Goal: Find specific page/section: Find specific page/section

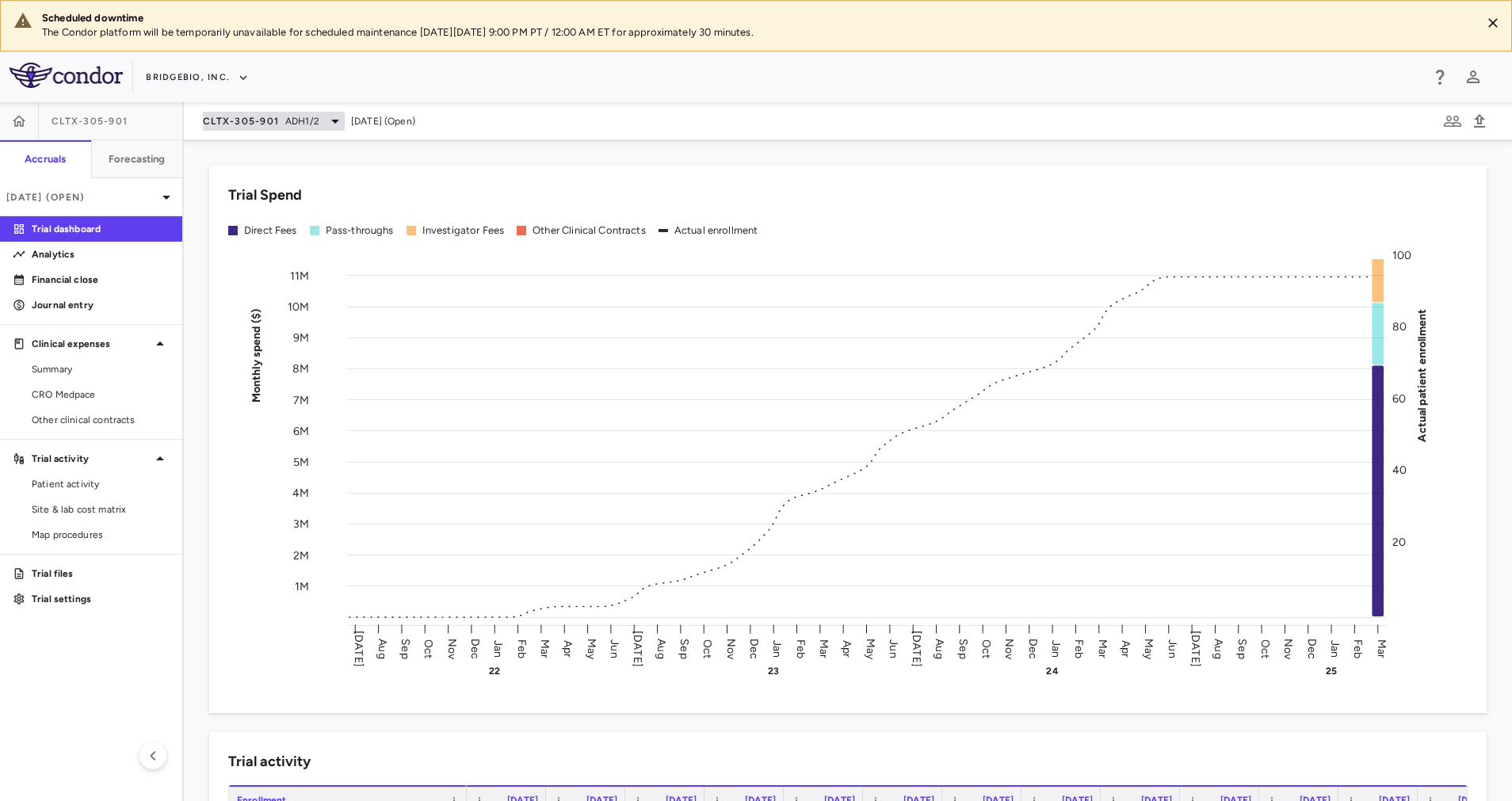
click at [324, 117] on div "CLTX-305-901 ADH1/2" at bounding box center [273, 122] width 142 height 19
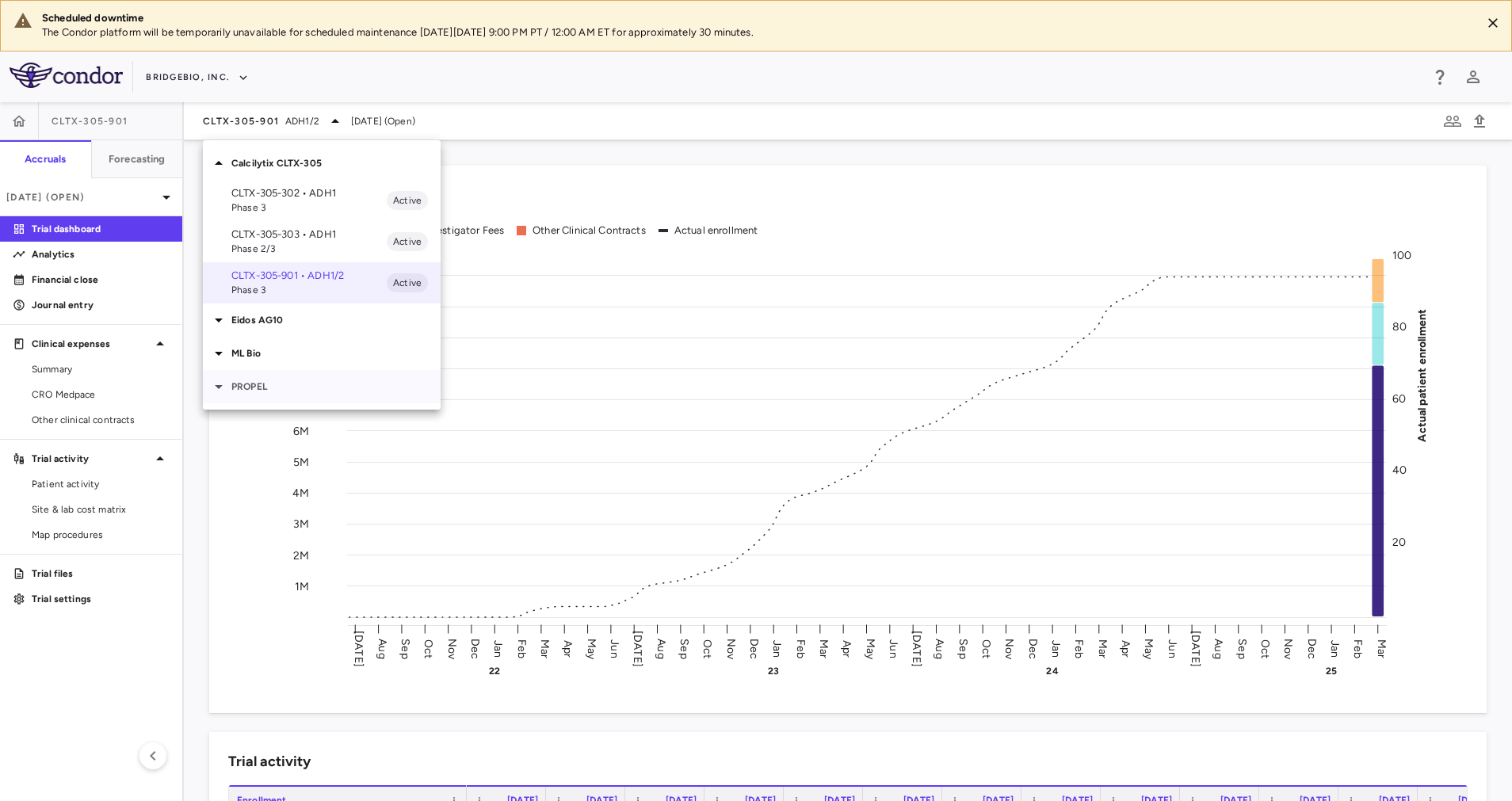
click at [294, 395] on div "PROPEL" at bounding box center [322, 386] width 238 height 33
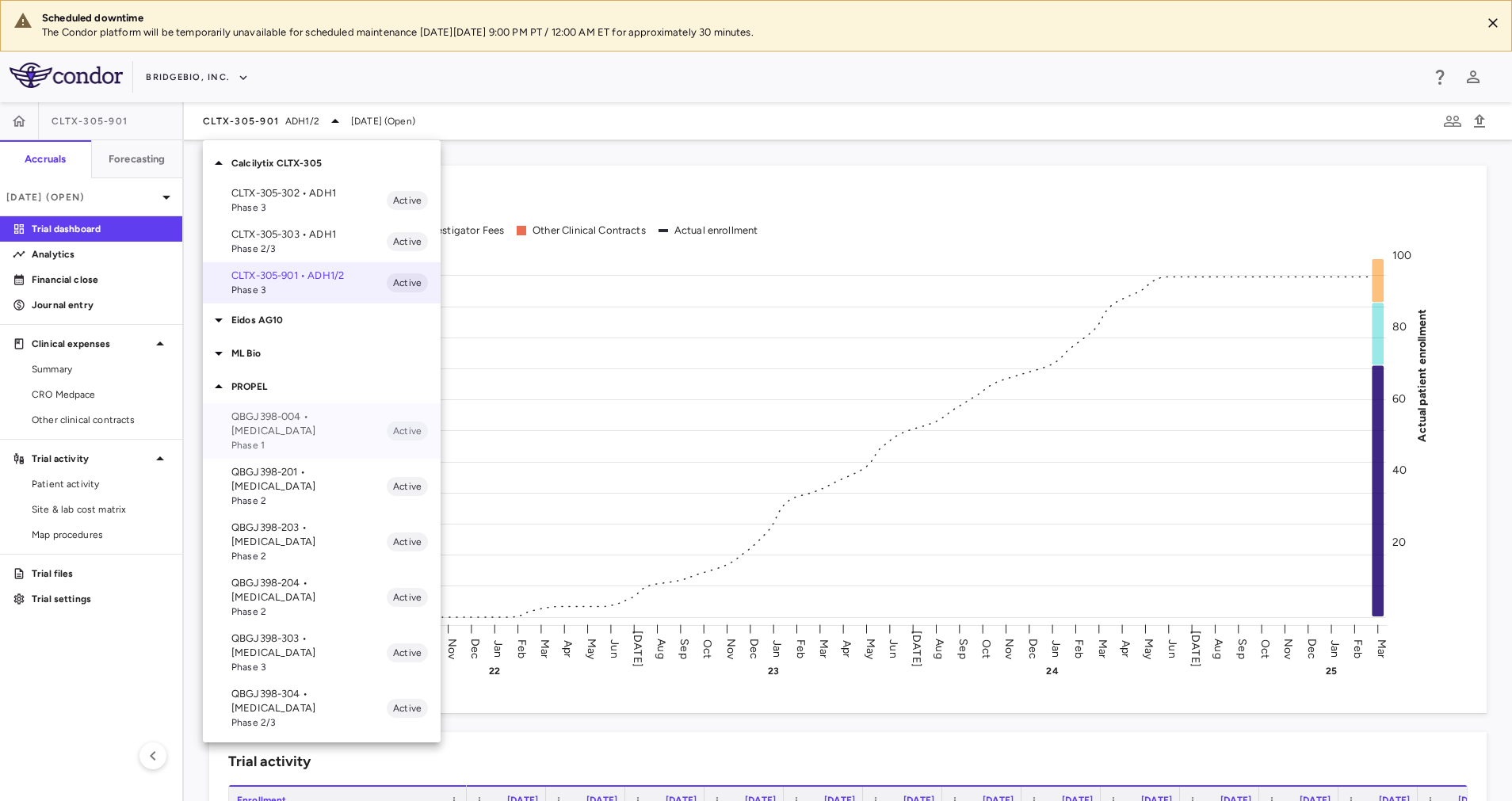
click at [294, 425] on p "QBGJ398-004 • Hypochondroplasia" at bounding box center [309, 424] width 156 height 29
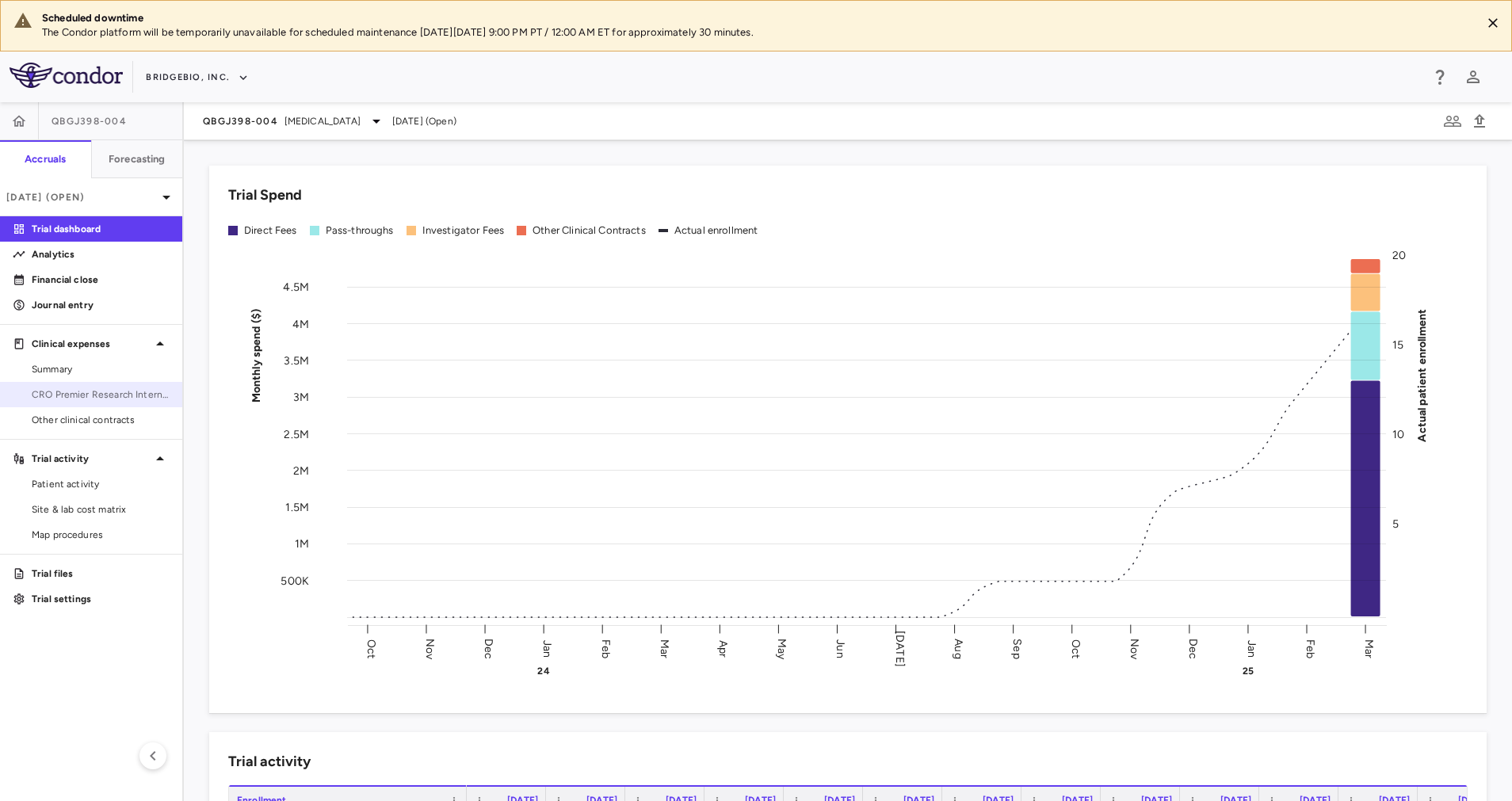
click at [117, 390] on span "CRO Premier Research International" at bounding box center [100, 394] width 138 height 14
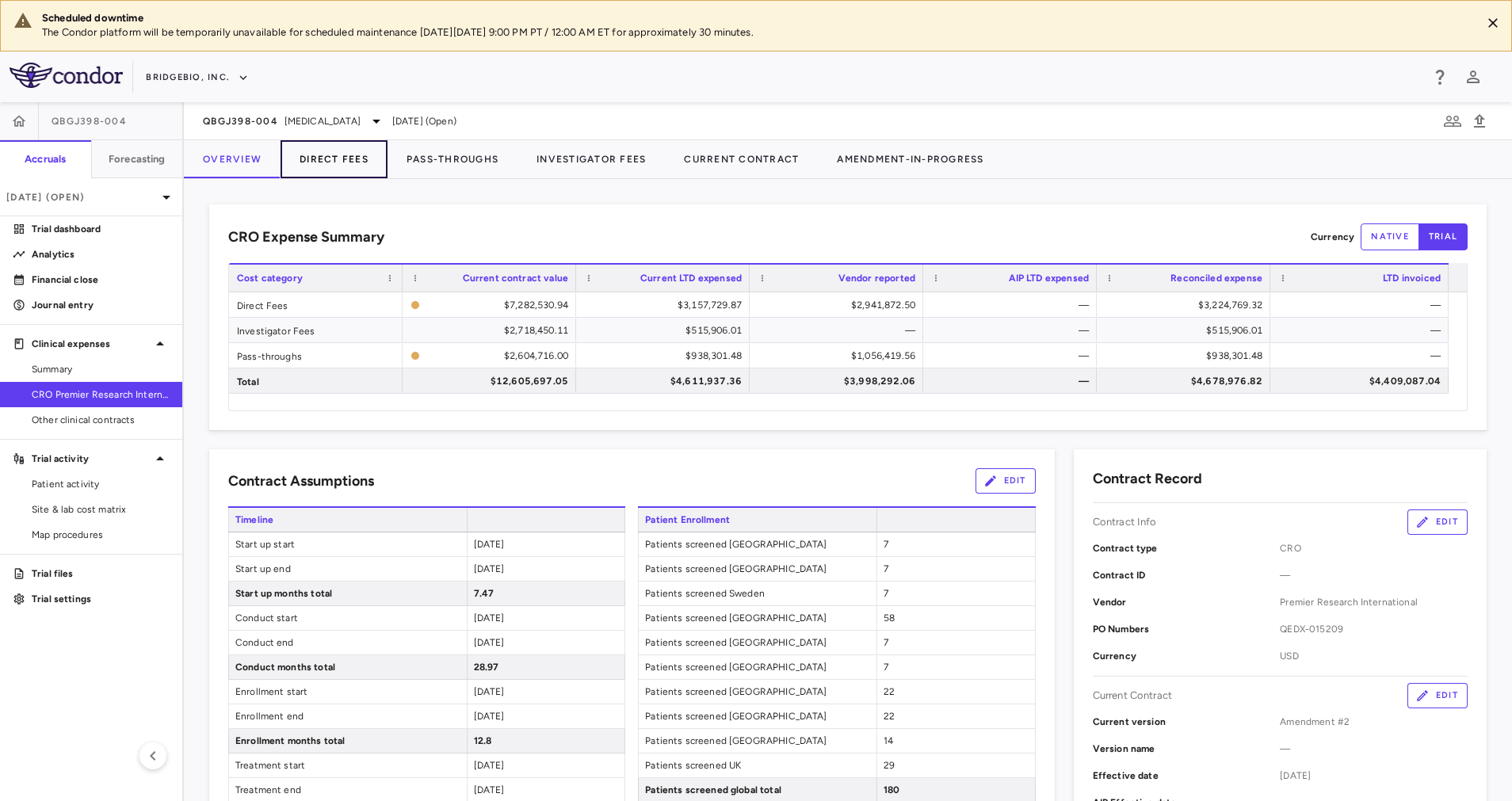
click at [319, 165] on button "Direct Fees" at bounding box center [333, 158] width 107 height 38
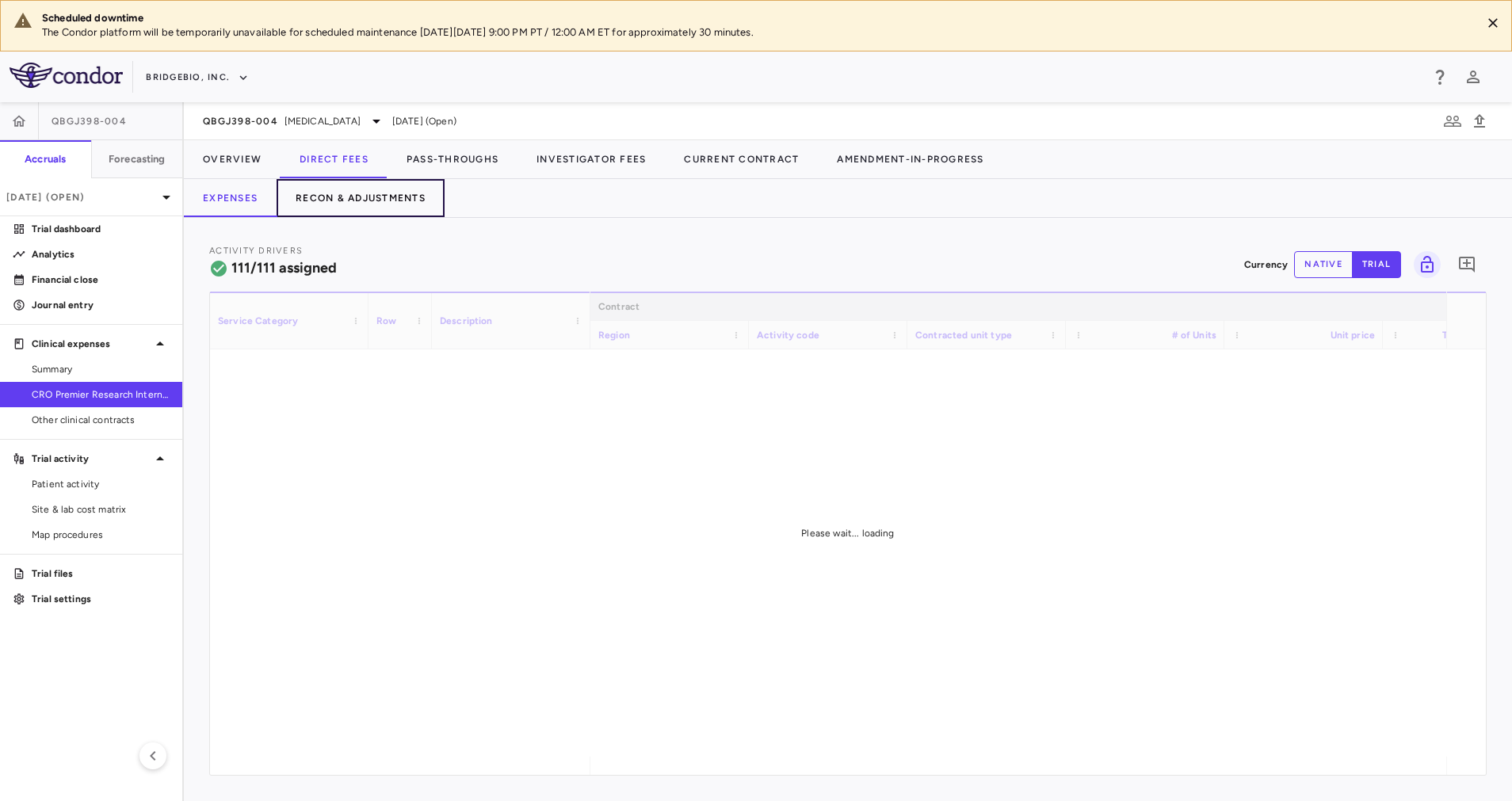
click at [359, 193] on button "Recon & Adjustments" at bounding box center [360, 197] width 168 height 38
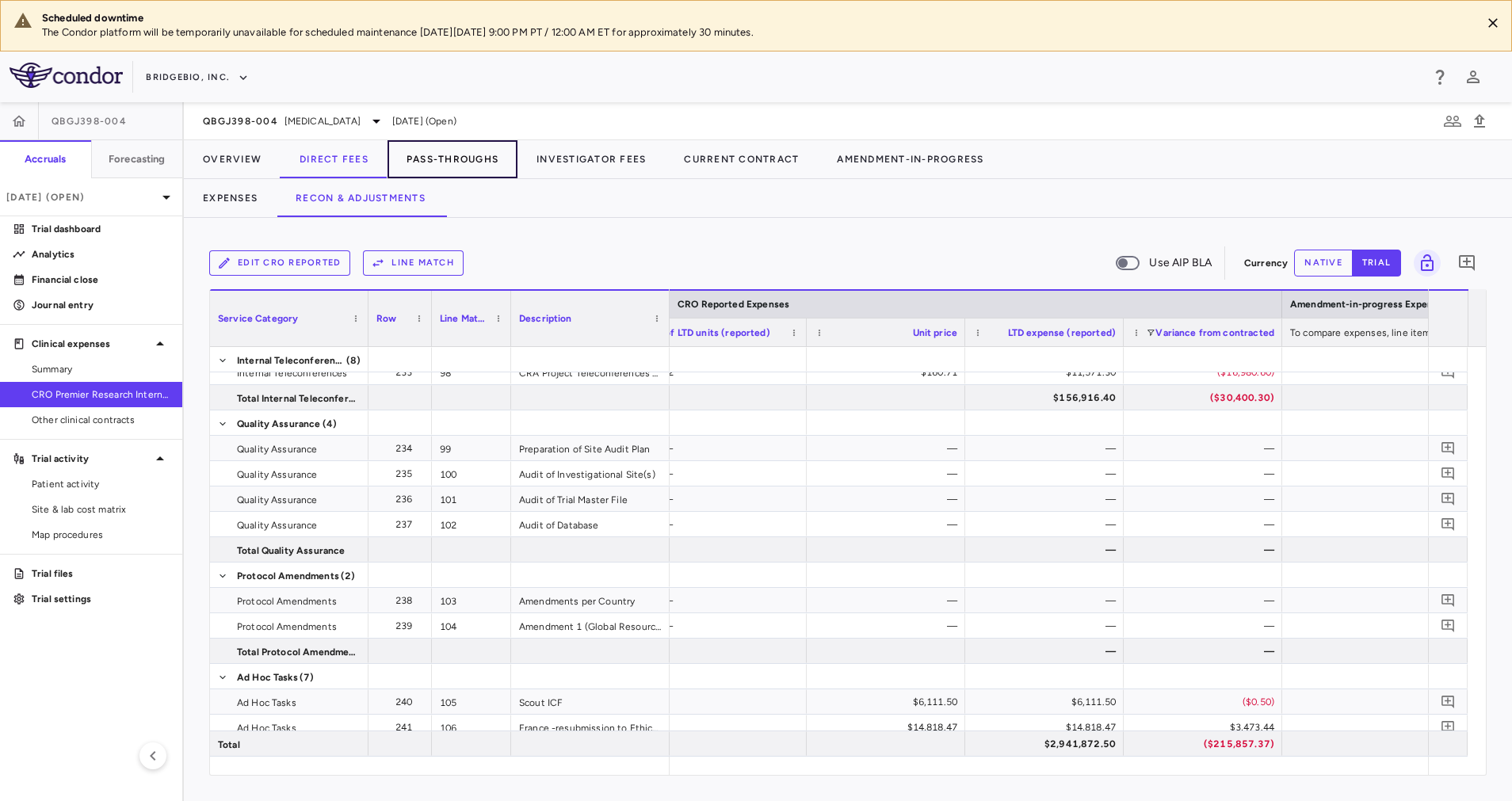
click at [446, 161] on button "Pass-Throughs" at bounding box center [452, 158] width 130 height 38
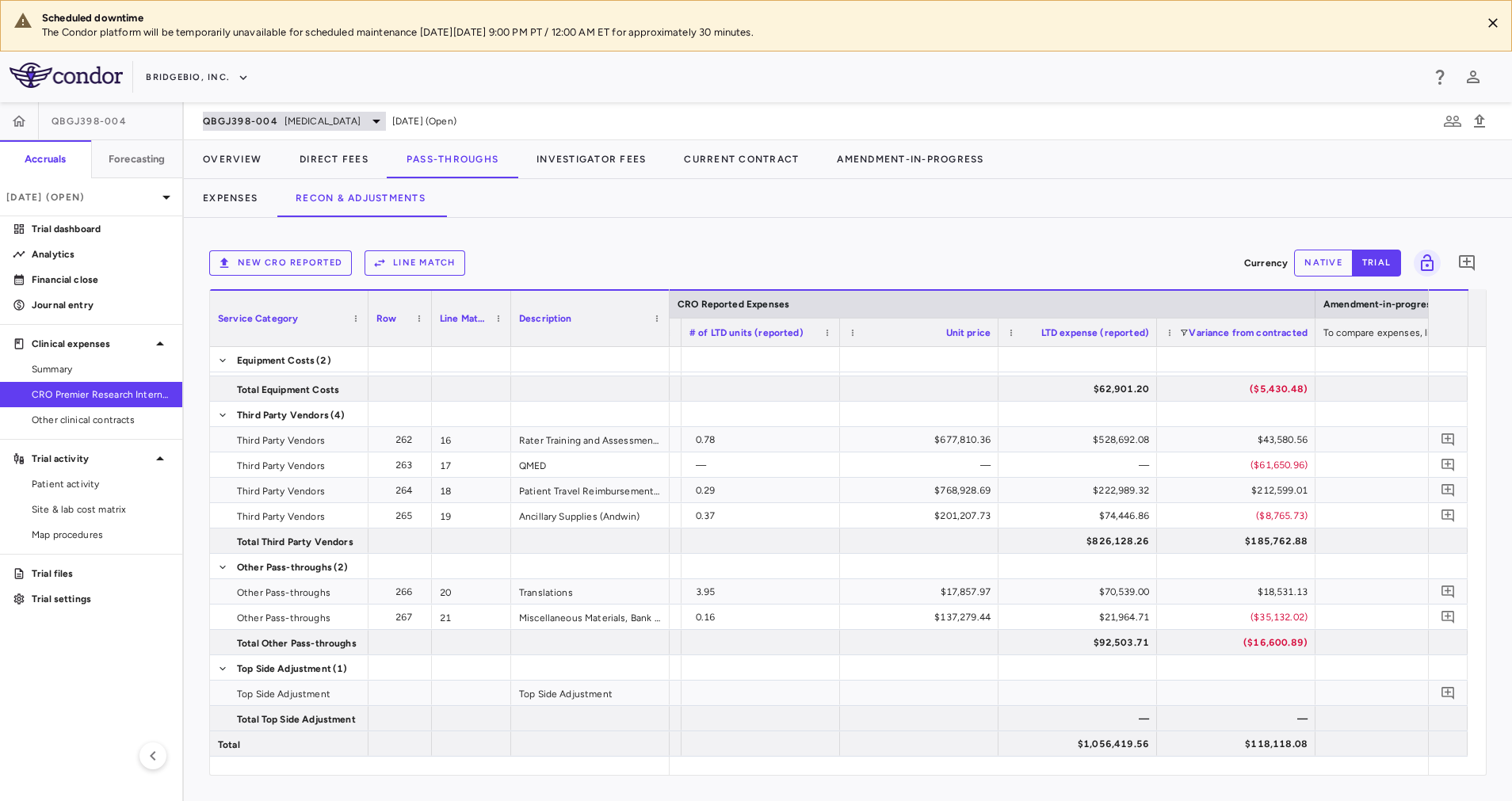
click at [352, 117] on span "Hypochondroplasia" at bounding box center [322, 121] width 76 height 14
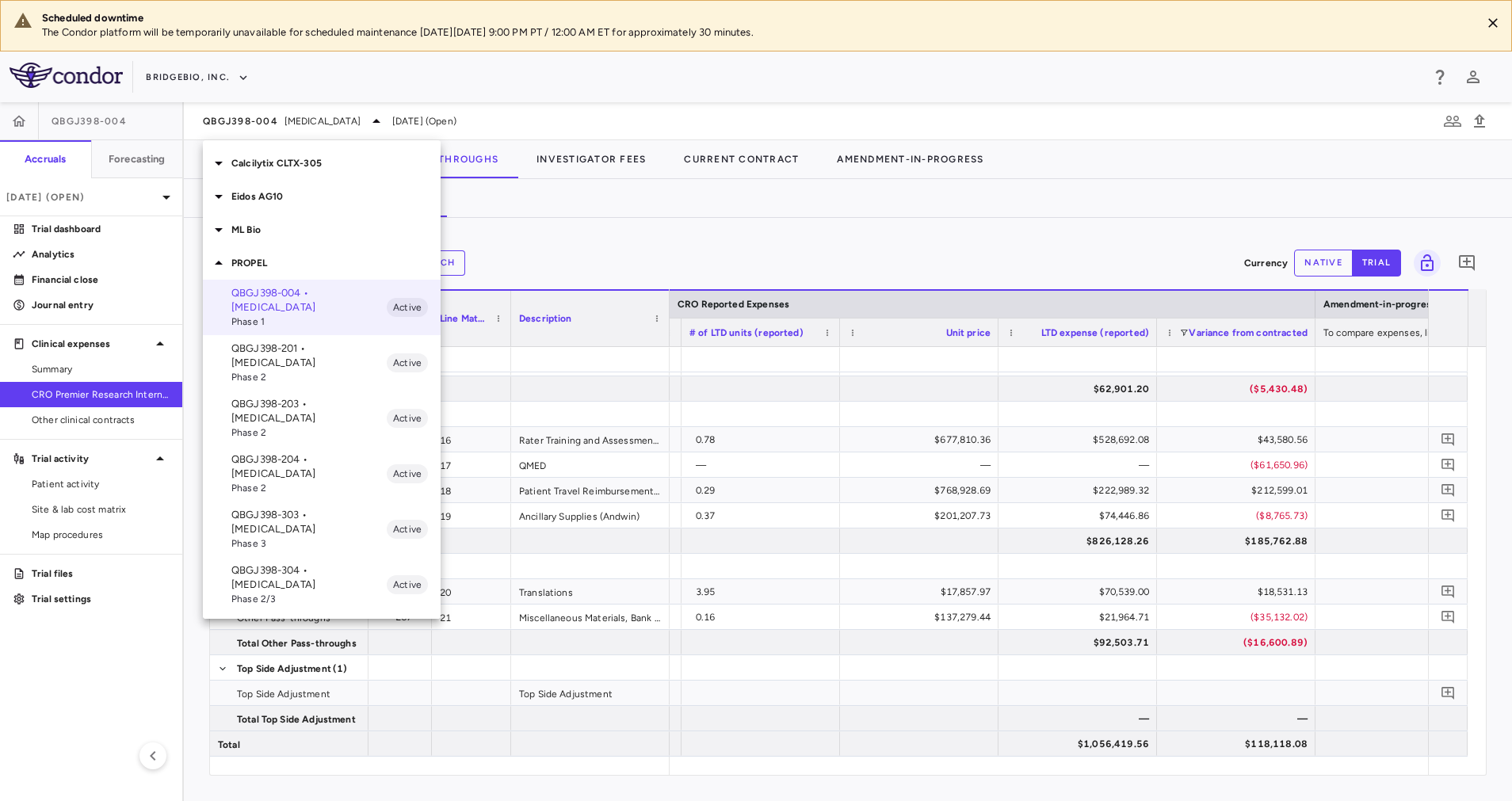
click at [320, 536] on span "Phase 3" at bounding box center [309, 543] width 156 height 14
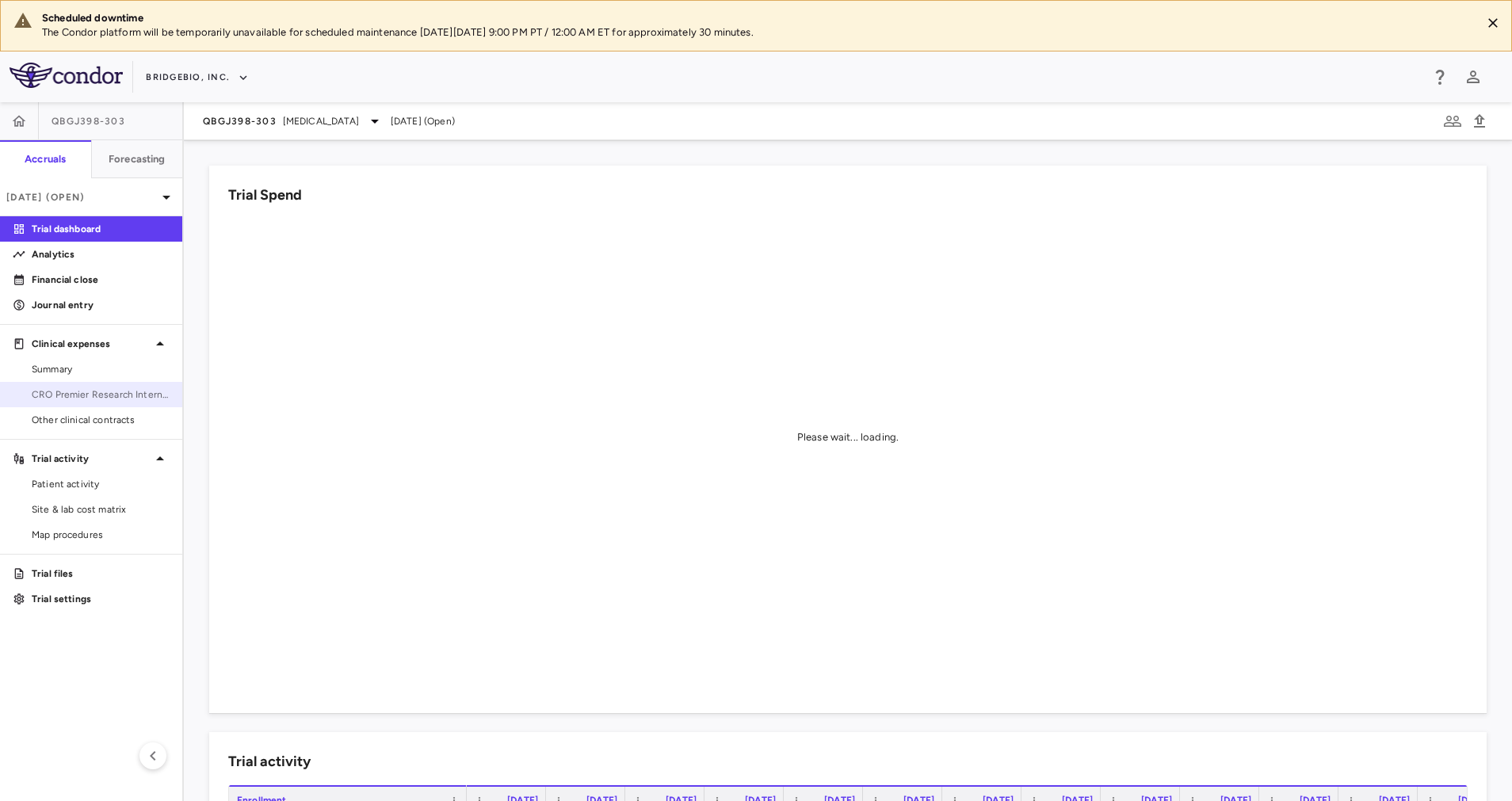
click at [76, 398] on span "CRO Premier Research International LLC" at bounding box center [100, 394] width 138 height 14
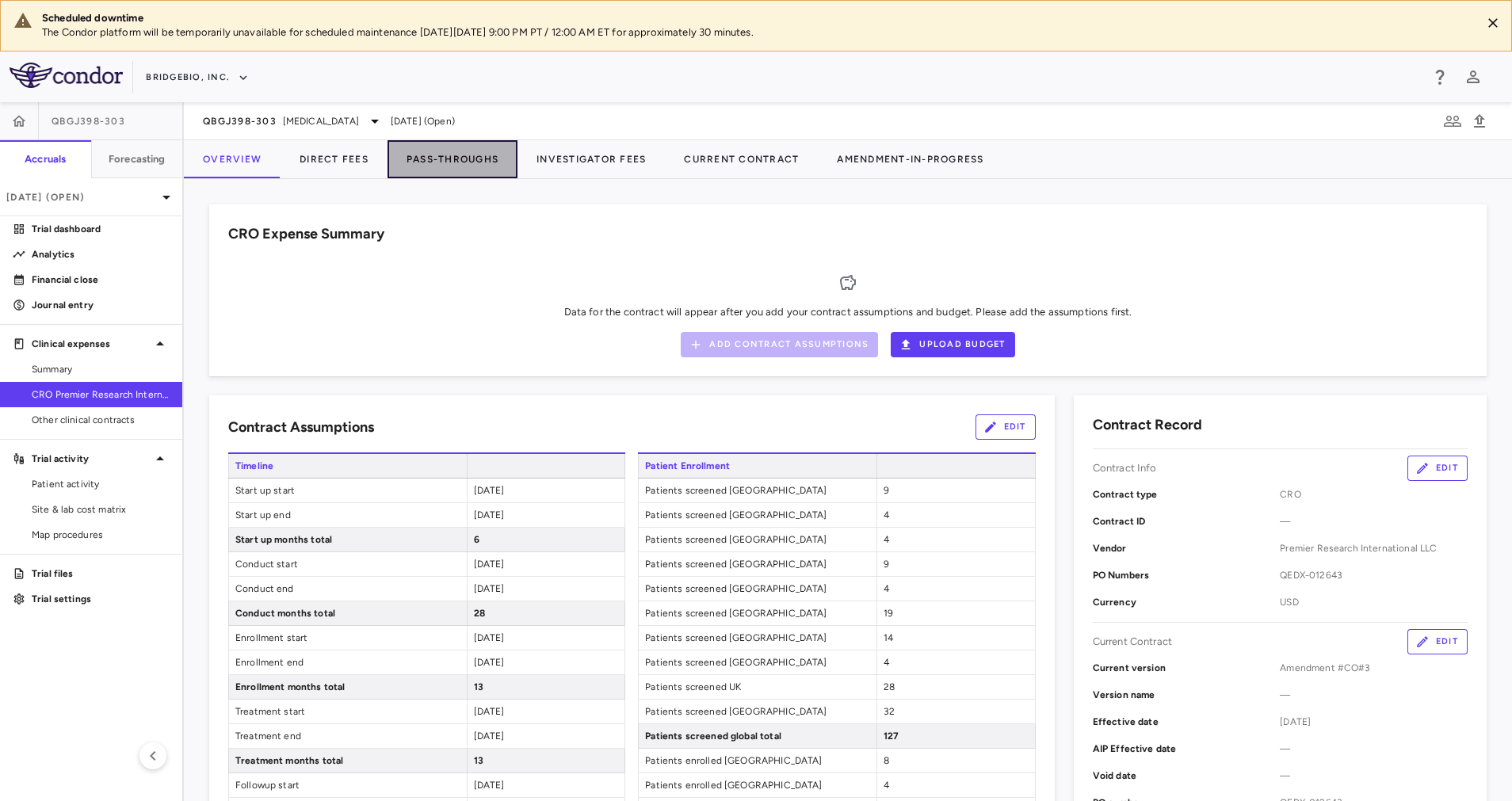
click at [471, 159] on button "Pass-Throughs" at bounding box center [452, 158] width 130 height 38
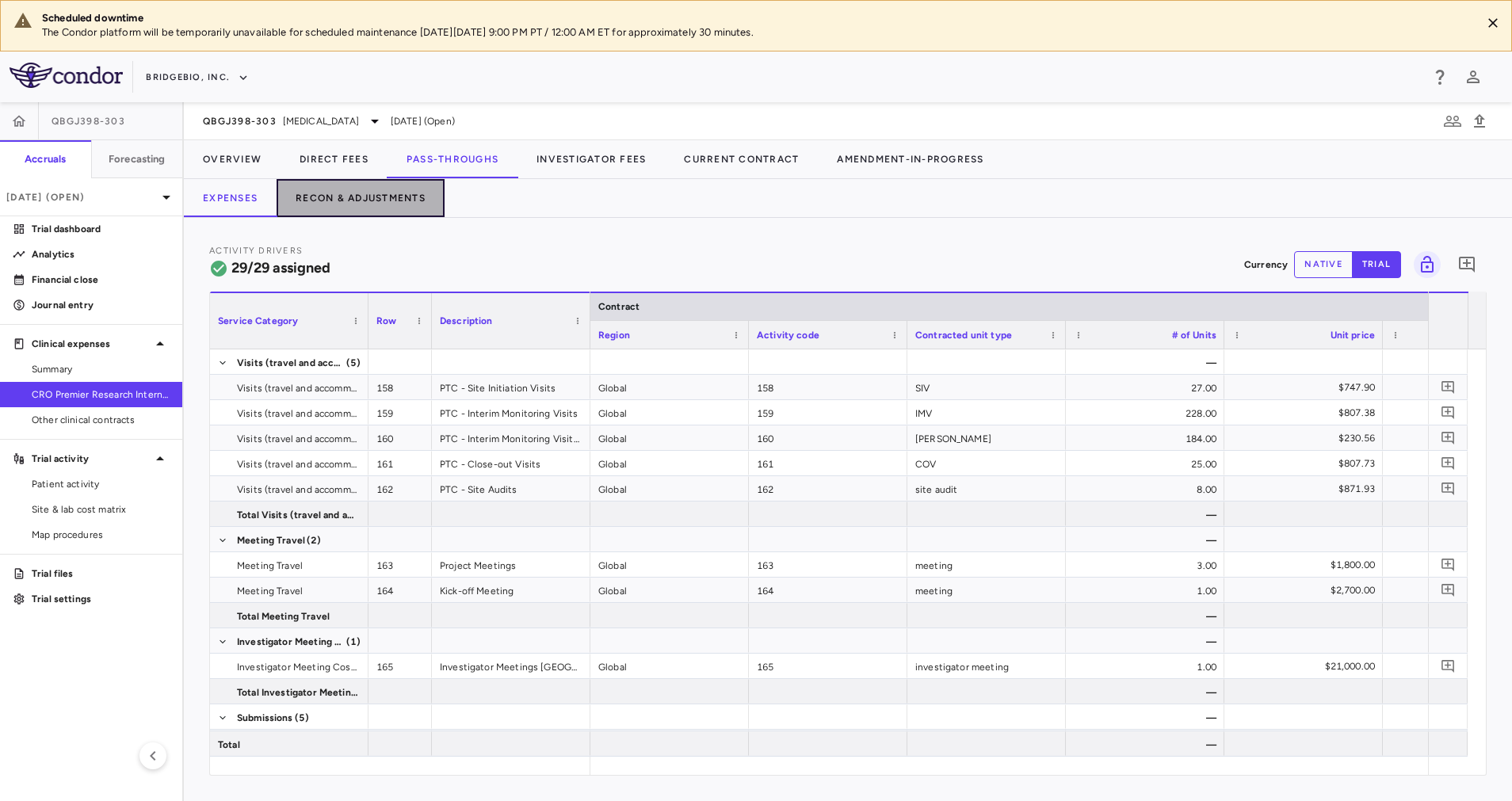
click at [370, 195] on button "Recon & Adjustments" at bounding box center [360, 197] width 168 height 38
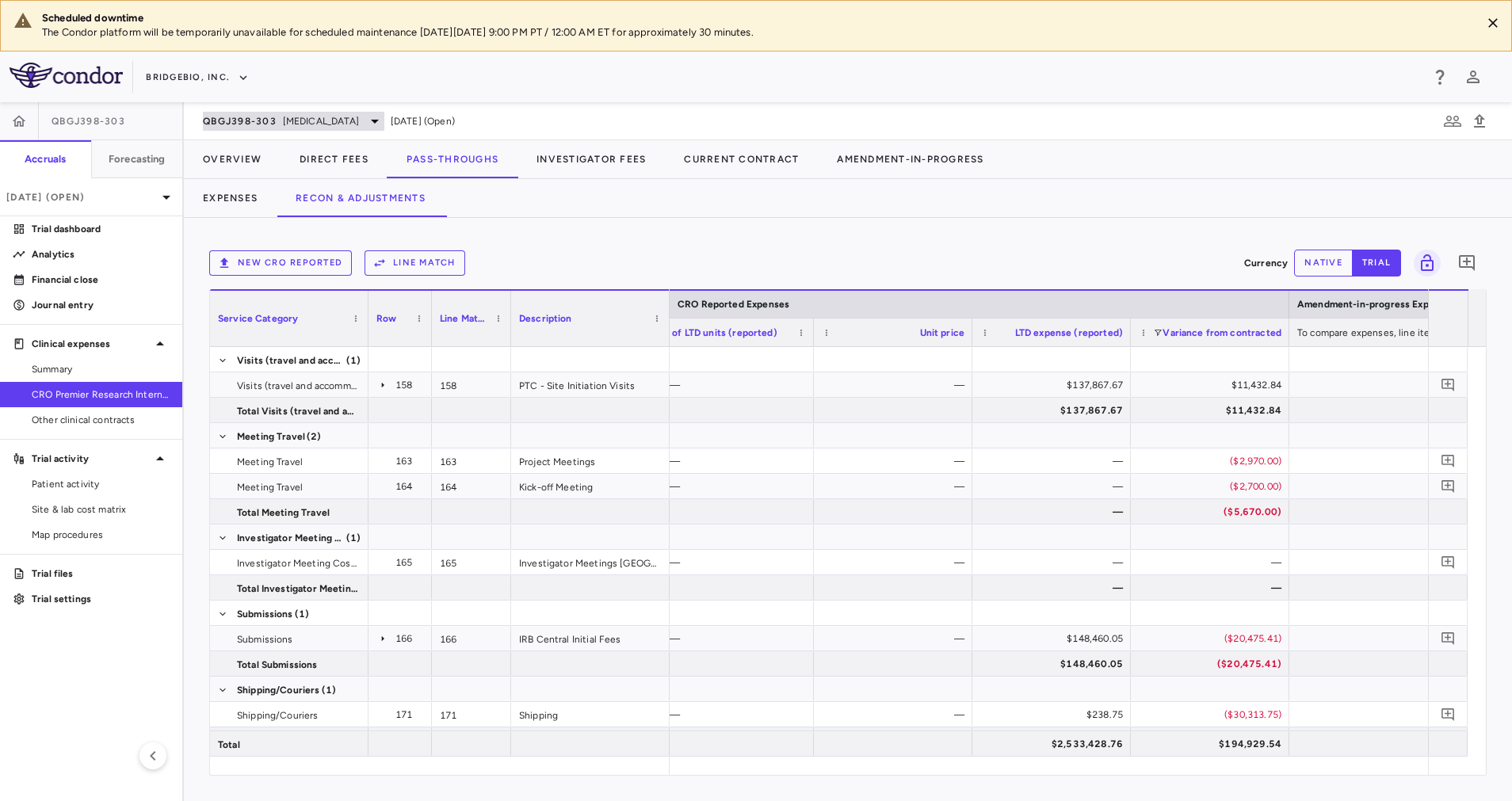
click at [347, 127] on span "Achondroplasia" at bounding box center [321, 121] width 76 height 14
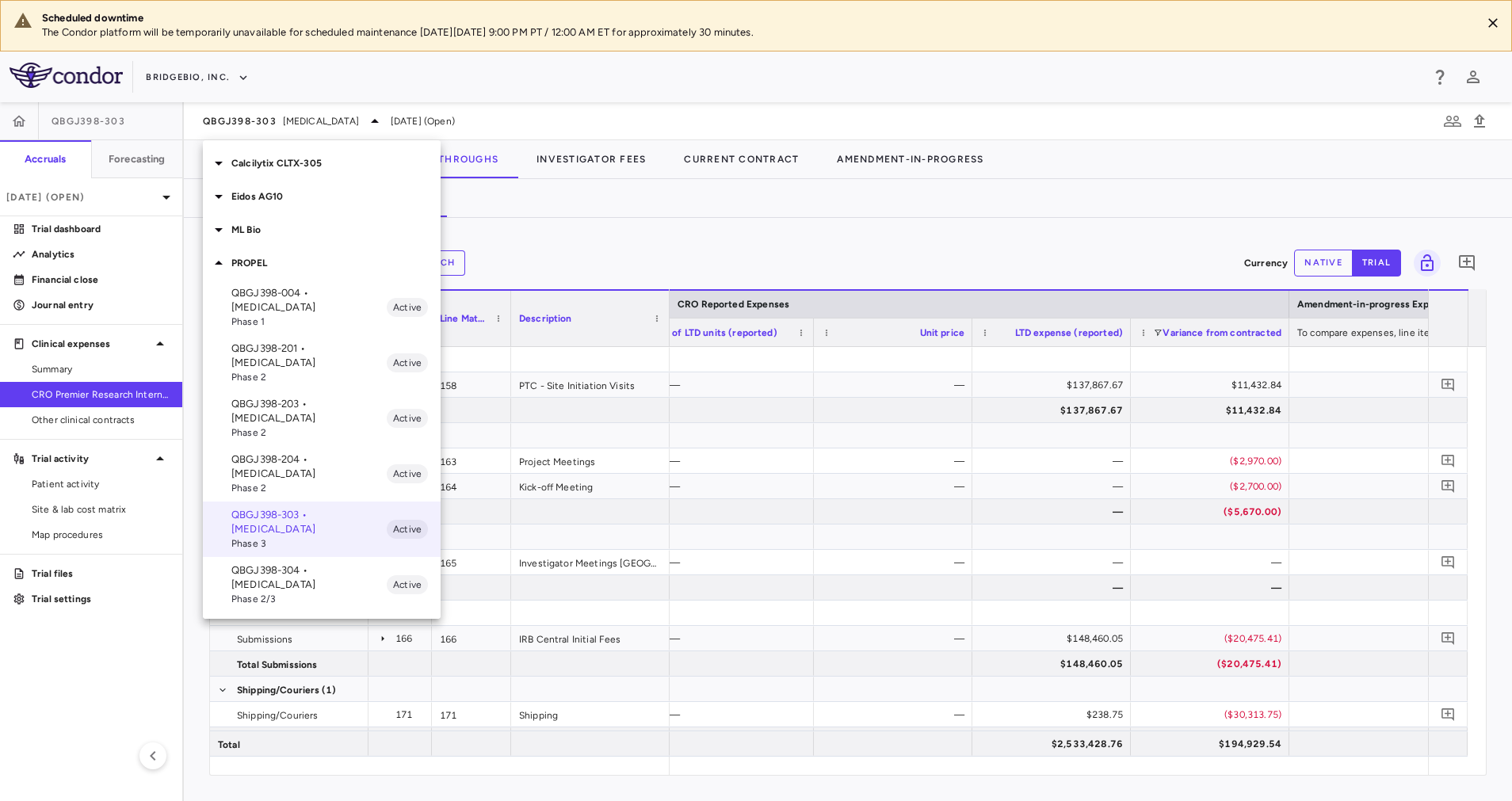
click at [799, 232] on div at bounding box center [756, 400] width 1512 height 801
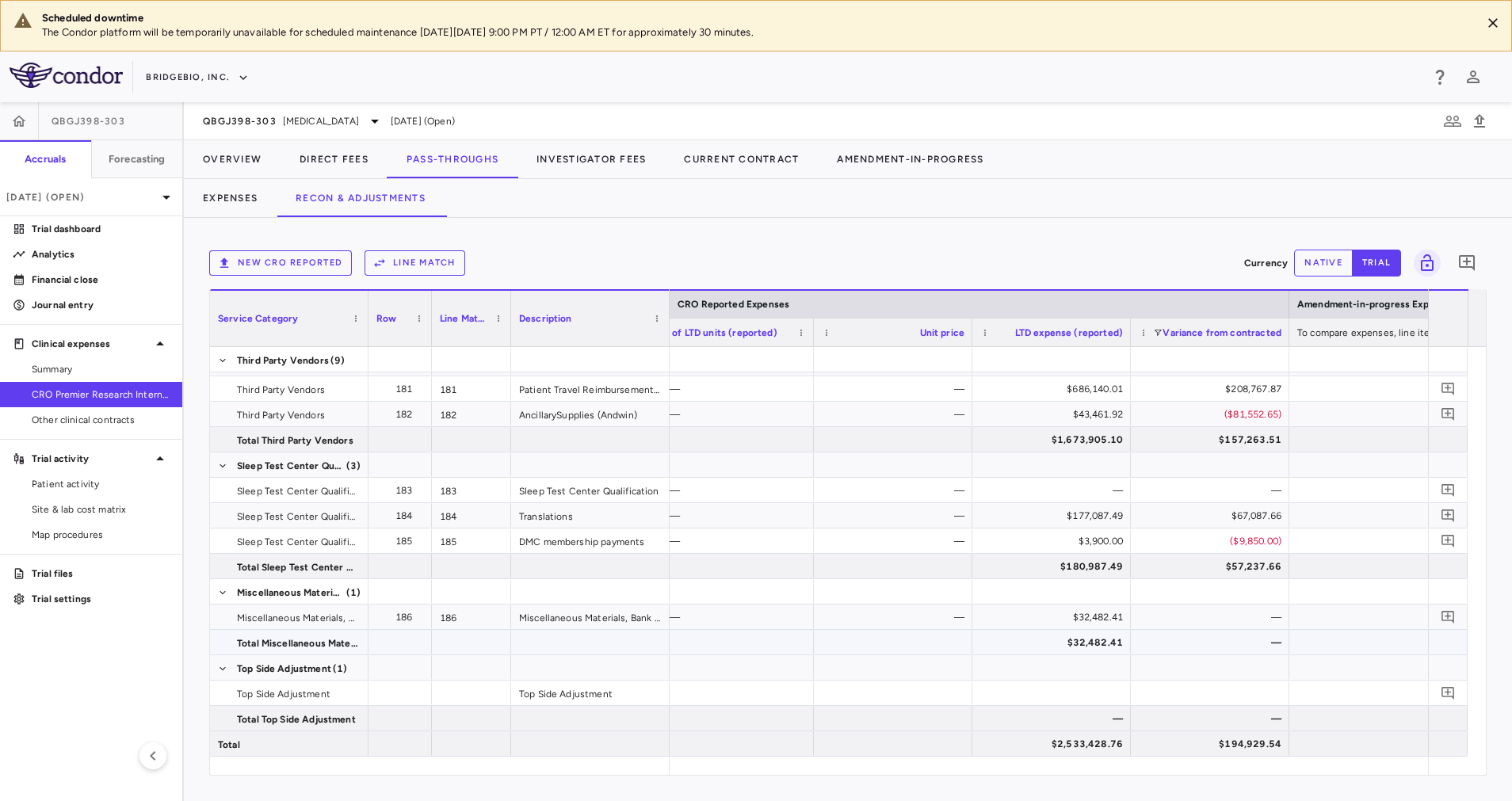
scroll to position [681, 0]
